Goal: Navigation & Orientation: Go to known website

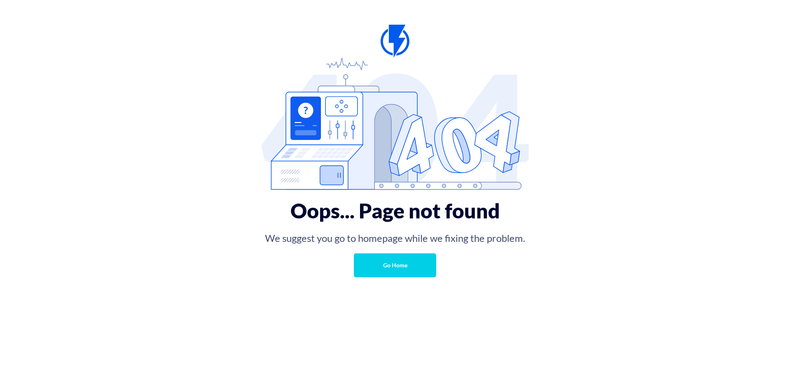
click at [424, 263] on link "Go Home" at bounding box center [395, 266] width 82 height 24
